Goal: Task Accomplishment & Management: Use online tool/utility

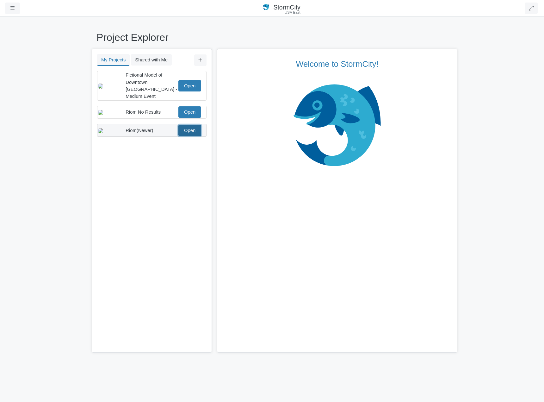
drag, startPoint x: 189, startPoint y: 123, endPoint x: 190, endPoint y: 128, distance: 5.1
click at [189, 125] on link "Open" at bounding box center [189, 130] width 23 height 11
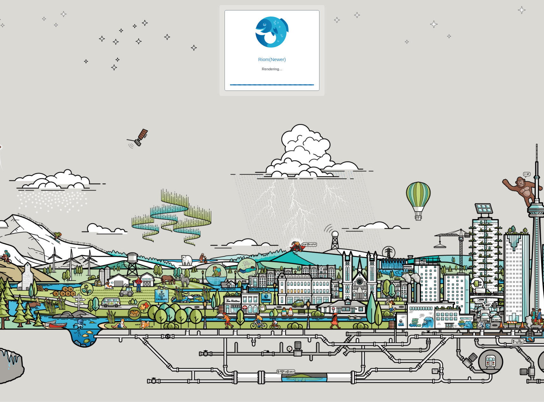
checkbox input "true"
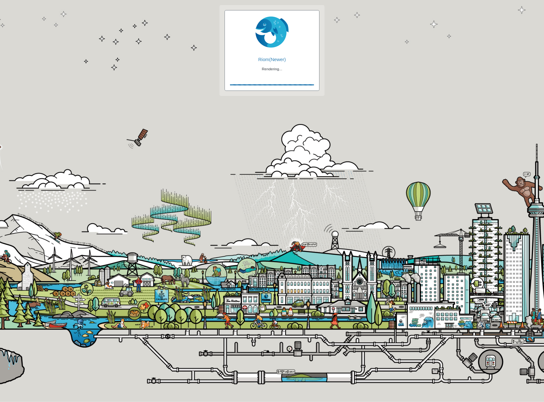
checkbox input "true"
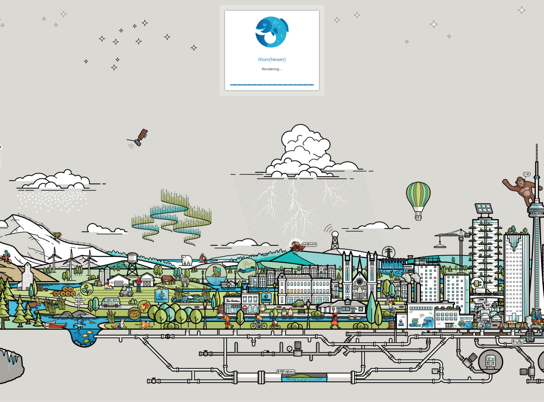
checkbox input "false"
checkbox input "true"
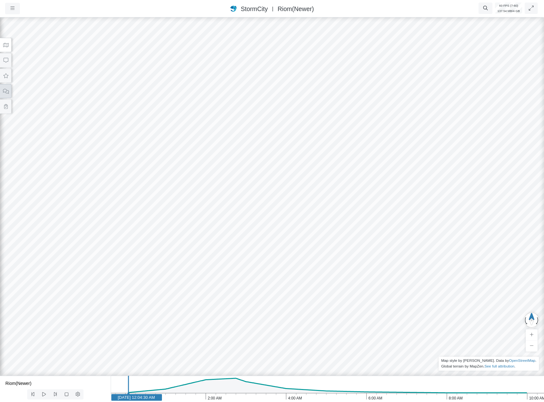
click at [7, 94] on button at bounding box center [5, 91] width 11 height 14
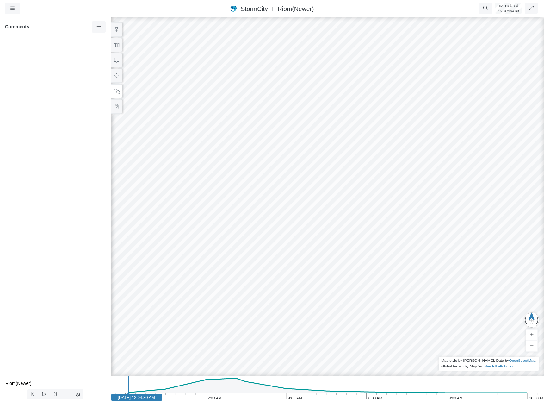
click at [324, 149] on div at bounding box center [327, 209] width 544 height 386
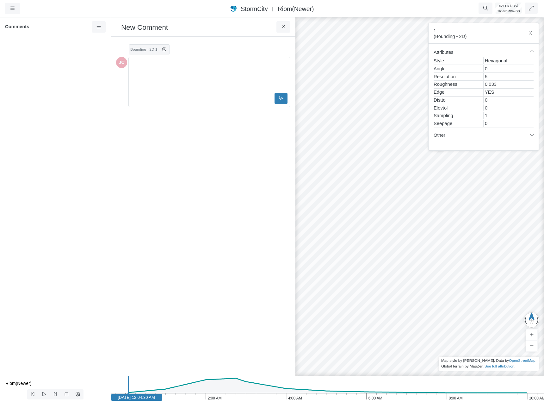
click at [152, 81] on div "Editor editing area: main" at bounding box center [209, 76] width 156 height 32
click at [250, 8] on span "StormCity" at bounding box center [254, 8] width 27 height 7
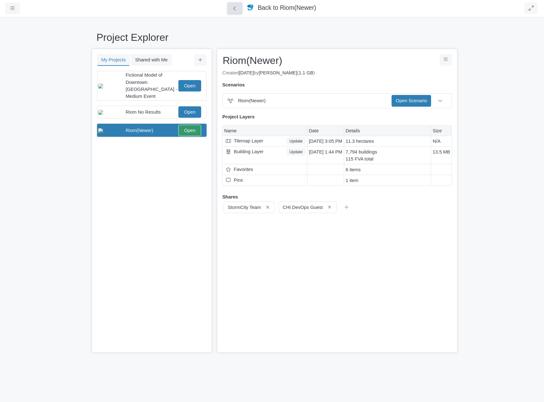
click at [236, 7] on icon at bounding box center [235, 8] width 6 height 5
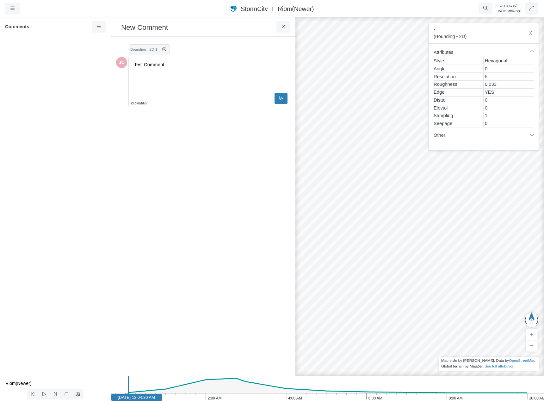
click at [215, 73] on div "Test Comment" at bounding box center [209, 76] width 156 height 32
click at [246, 70] on div "Test Comment @" at bounding box center [209, 76] width 156 height 32
drag, startPoint x: 205, startPoint y: 65, endPoint x: 2, endPoint y: 47, distance: 203.9
click at [9, 48] on div "Projects Groups Users Preferences Profiles Data Centers Accounts Support About …" at bounding box center [272, 201] width 544 height 402
click at [259, 12] on span "StormCity" at bounding box center [254, 8] width 27 height 7
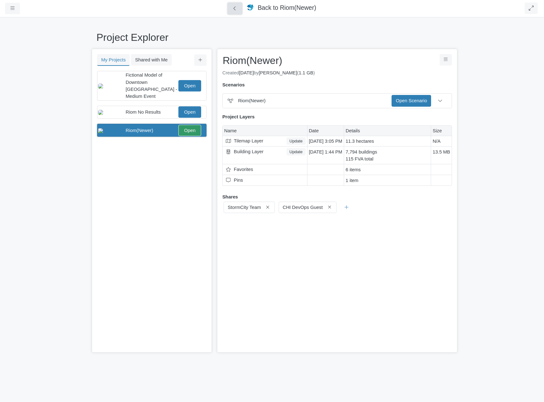
click at [236, 8] on icon at bounding box center [235, 8] width 6 height 5
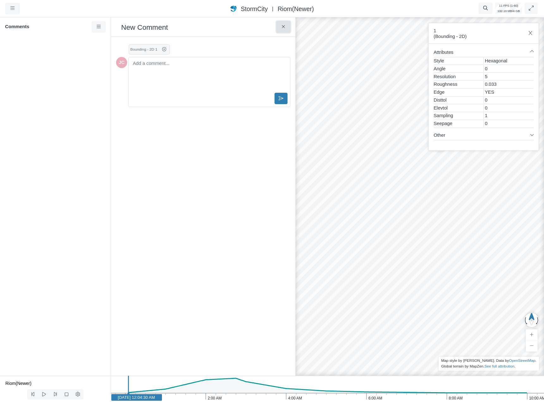
click at [286, 26] on button at bounding box center [283, 26] width 14 height 11
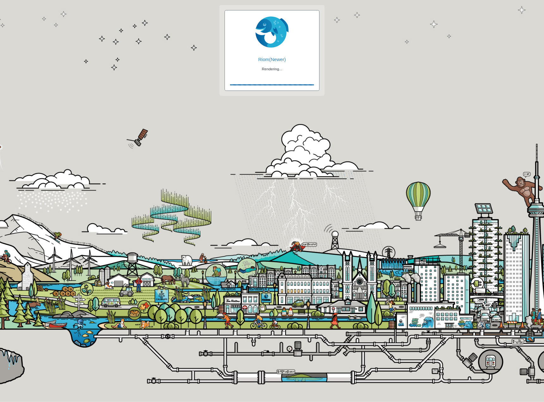
checkbox input "true"
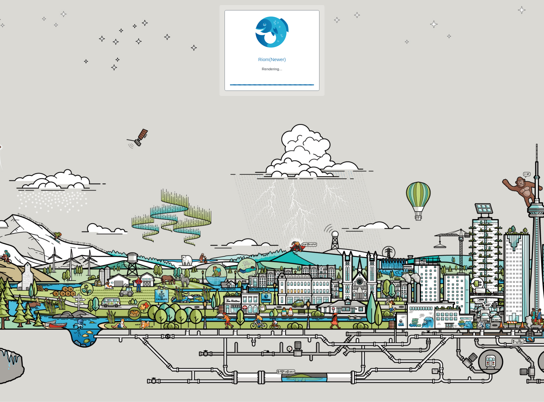
checkbox input "true"
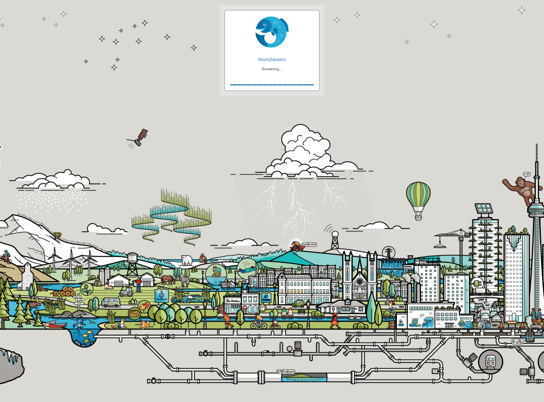
checkbox input "false"
checkbox input "true"
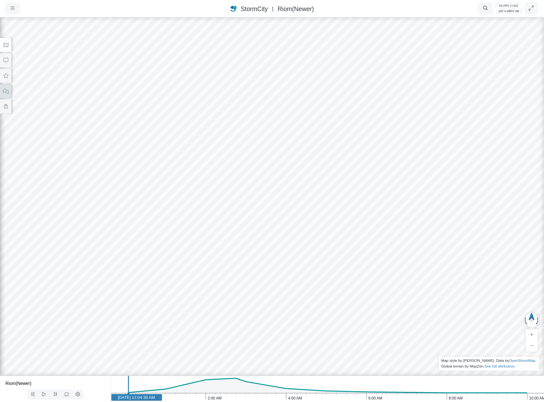
click at [9, 91] on button at bounding box center [5, 91] width 11 height 14
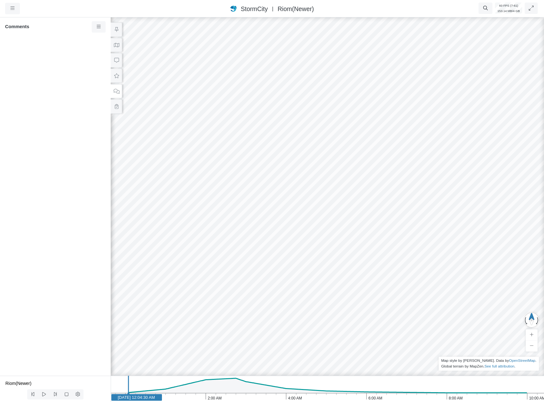
click at [172, 128] on div at bounding box center [327, 209] width 544 height 386
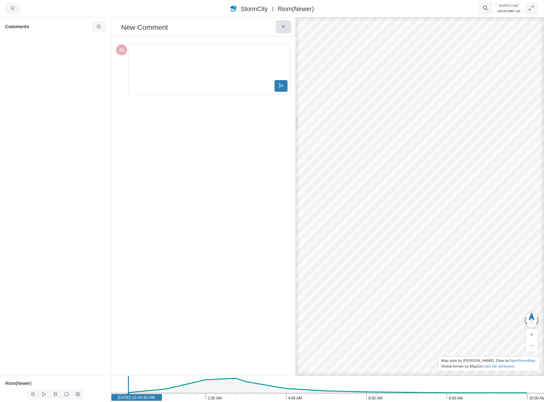
click at [284, 24] on button at bounding box center [283, 26] width 14 height 11
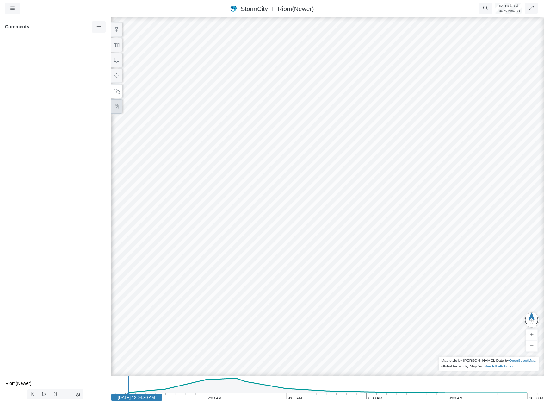
click at [117, 109] on button at bounding box center [116, 106] width 11 height 14
click at [41, 56] on div "Test Task JC To Do" at bounding box center [55, 52] width 101 height 18
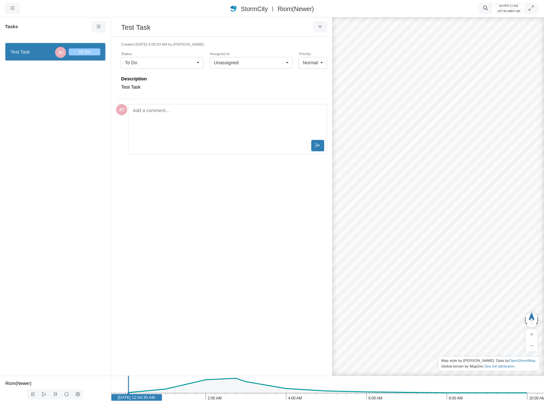
click at [234, 63] on span "Unassigned" at bounding box center [226, 62] width 25 height 7
click at [211, 216] on div "Created 8/28/2025 at 9:08:03 AM by Jesse Cluthe Status: To Do To Do In Progress…" at bounding box center [221, 206] width 211 height 329
click at [211, 64] on link "Unassigned" at bounding box center [251, 62] width 83 height 11
click at [130, 206] on div "Created 8/28/2025 at 9:08:03 AM by Jesse Cluthe Status: To Do To Do In Progress…" at bounding box center [221, 206] width 211 height 329
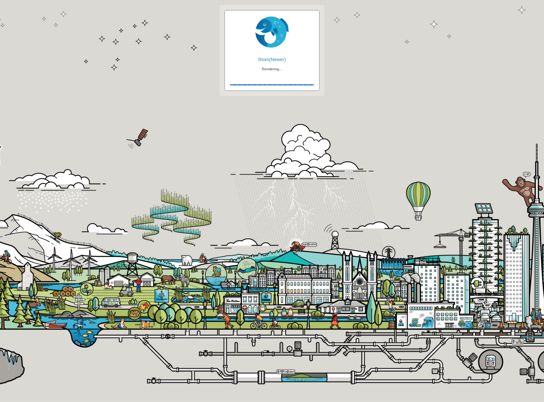
checkbox input "true"
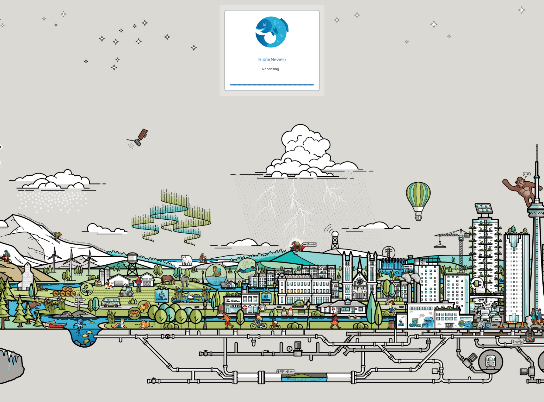
checkbox input "true"
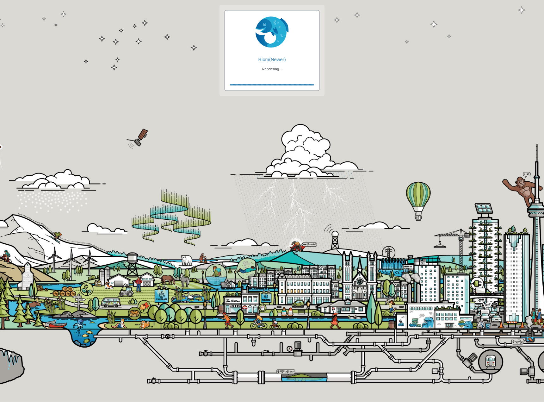
checkbox input "false"
checkbox input "true"
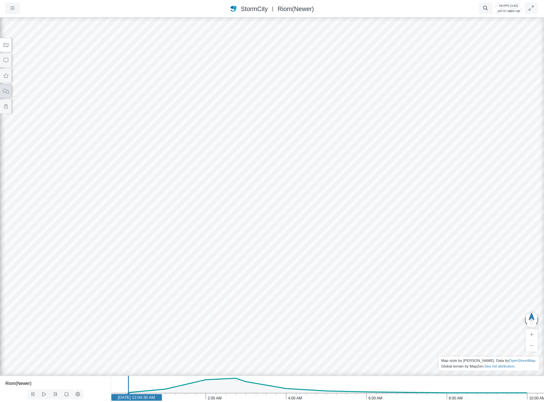
click at [9, 91] on button at bounding box center [5, 91] width 11 height 14
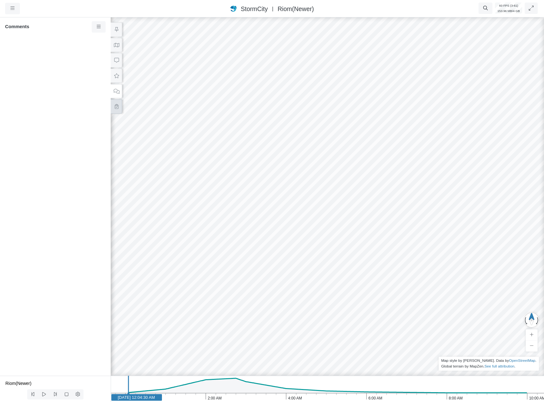
click at [115, 106] on icon at bounding box center [117, 106] width 6 height 5
click at [46, 52] on span "Test Task" at bounding box center [31, 51] width 42 height 7
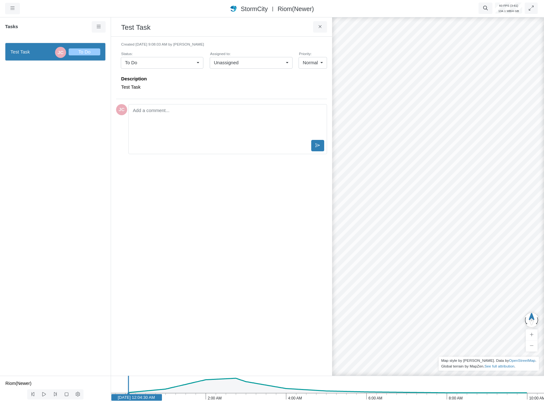
drag, startPoint x: 202, startPoint y: 84, endPoint x: 203, endPoint y: 88, distance: 3.9
click at [202, 85] on p "Test Task" at bounding box center [222, 87] width 203 height 7
